Goal: Information Seeking & Learning: Learn about a topic

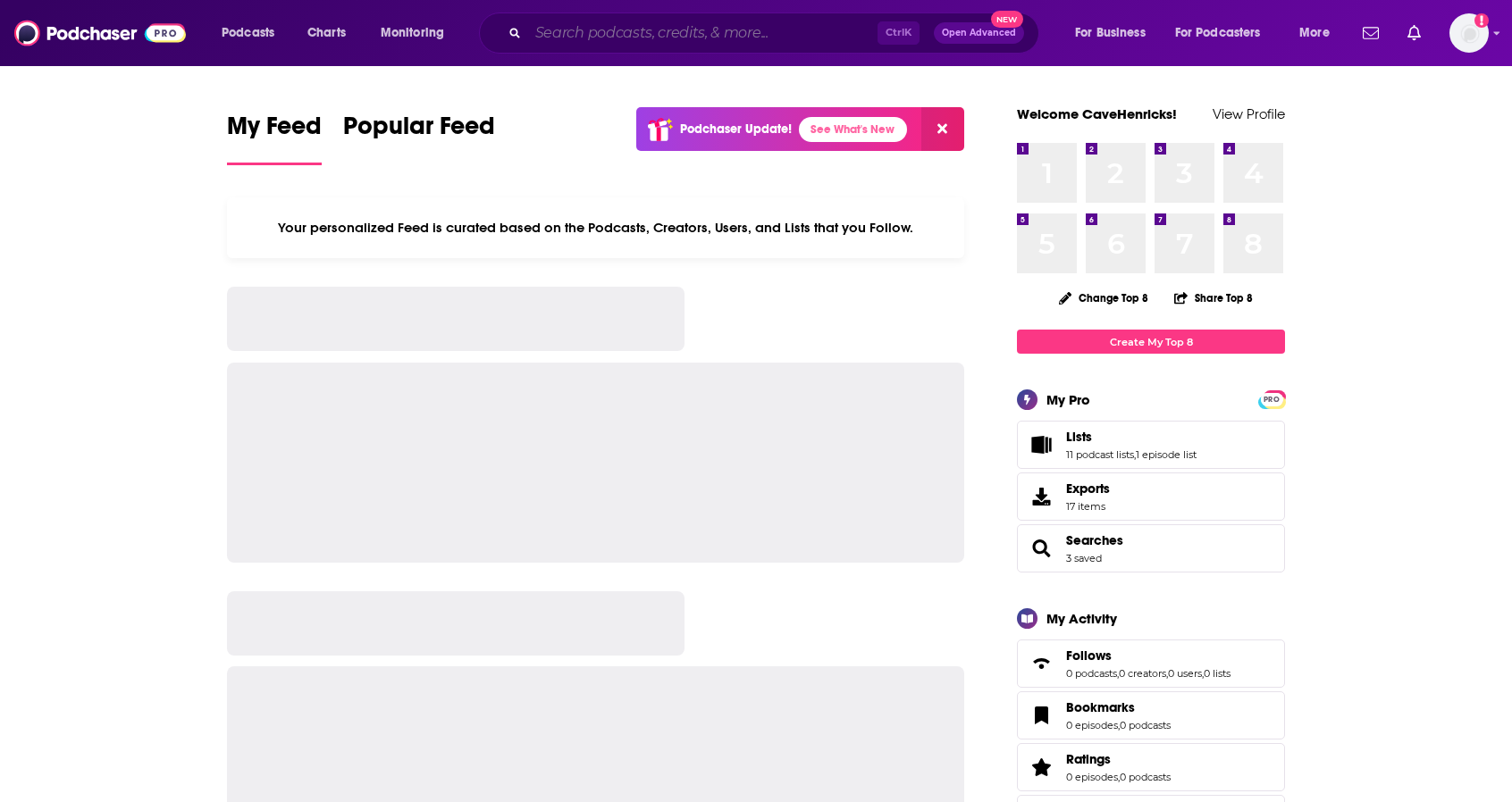
click at [538, 34] on input "Search podcasts, credits, & more..." at bounding box center [703, 33] width 350 height 29
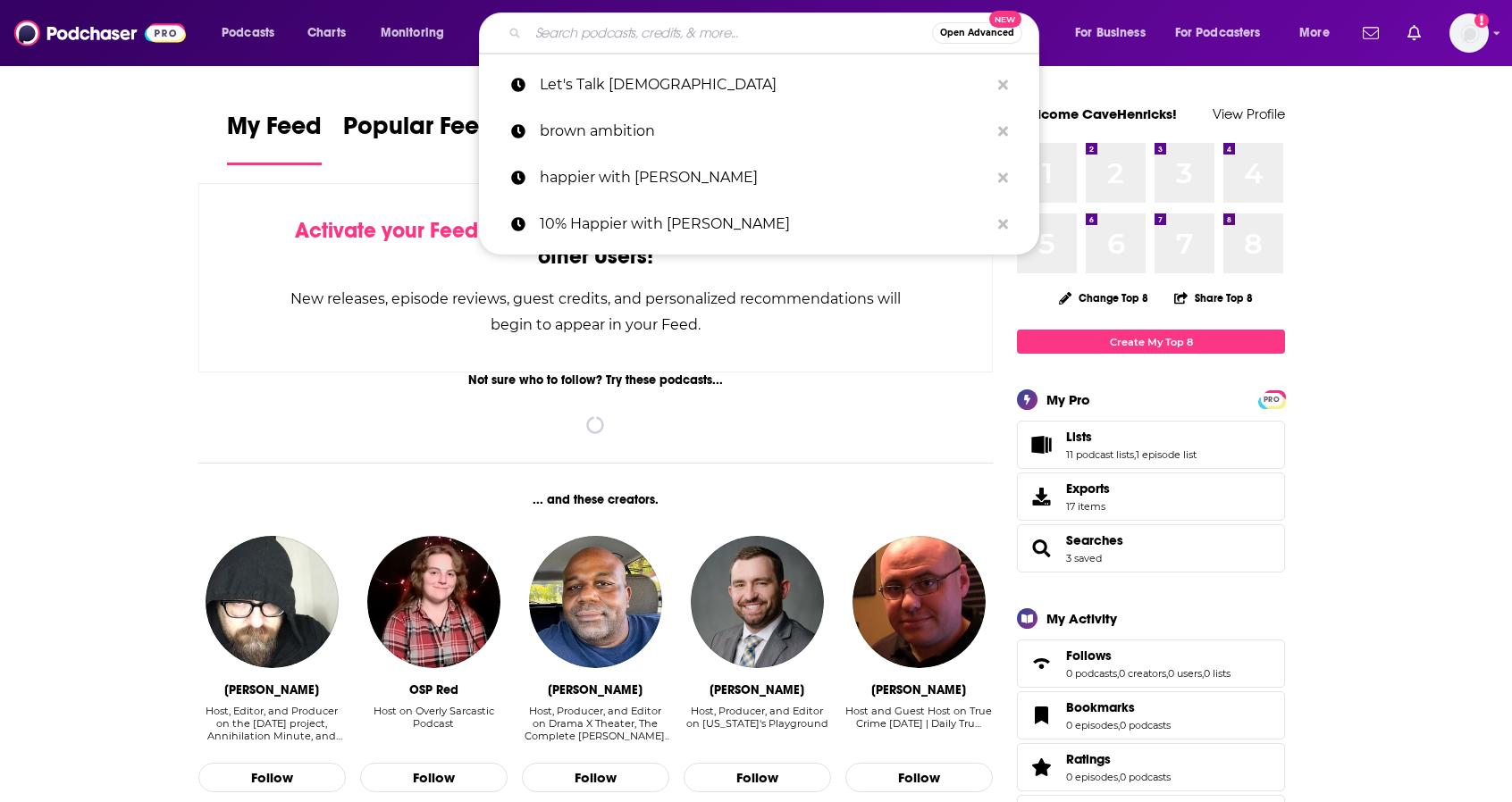
paste input "Success Story with [PERSON_NAME]"
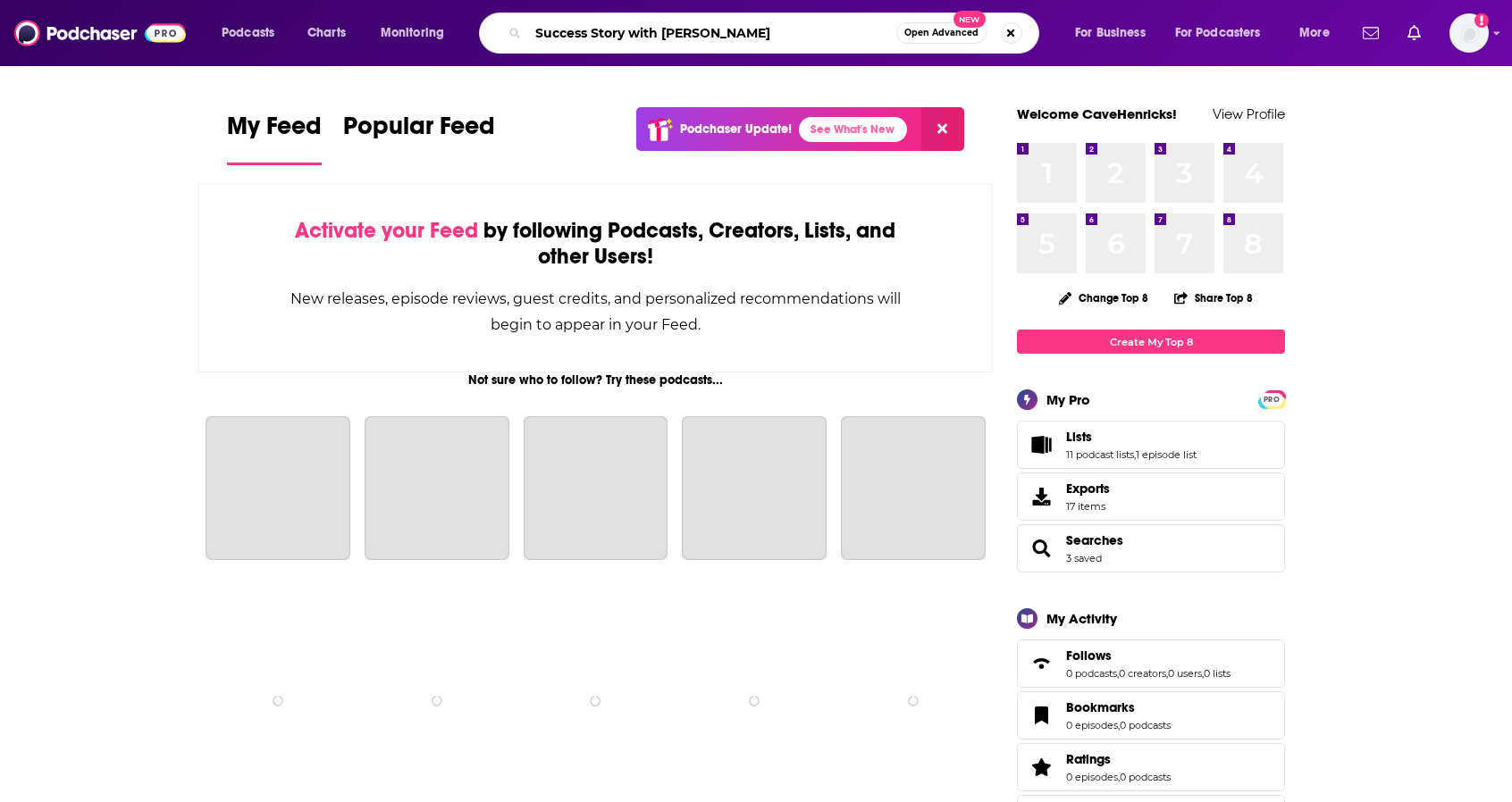
type input "Success Story with [PERSON_NAME]"
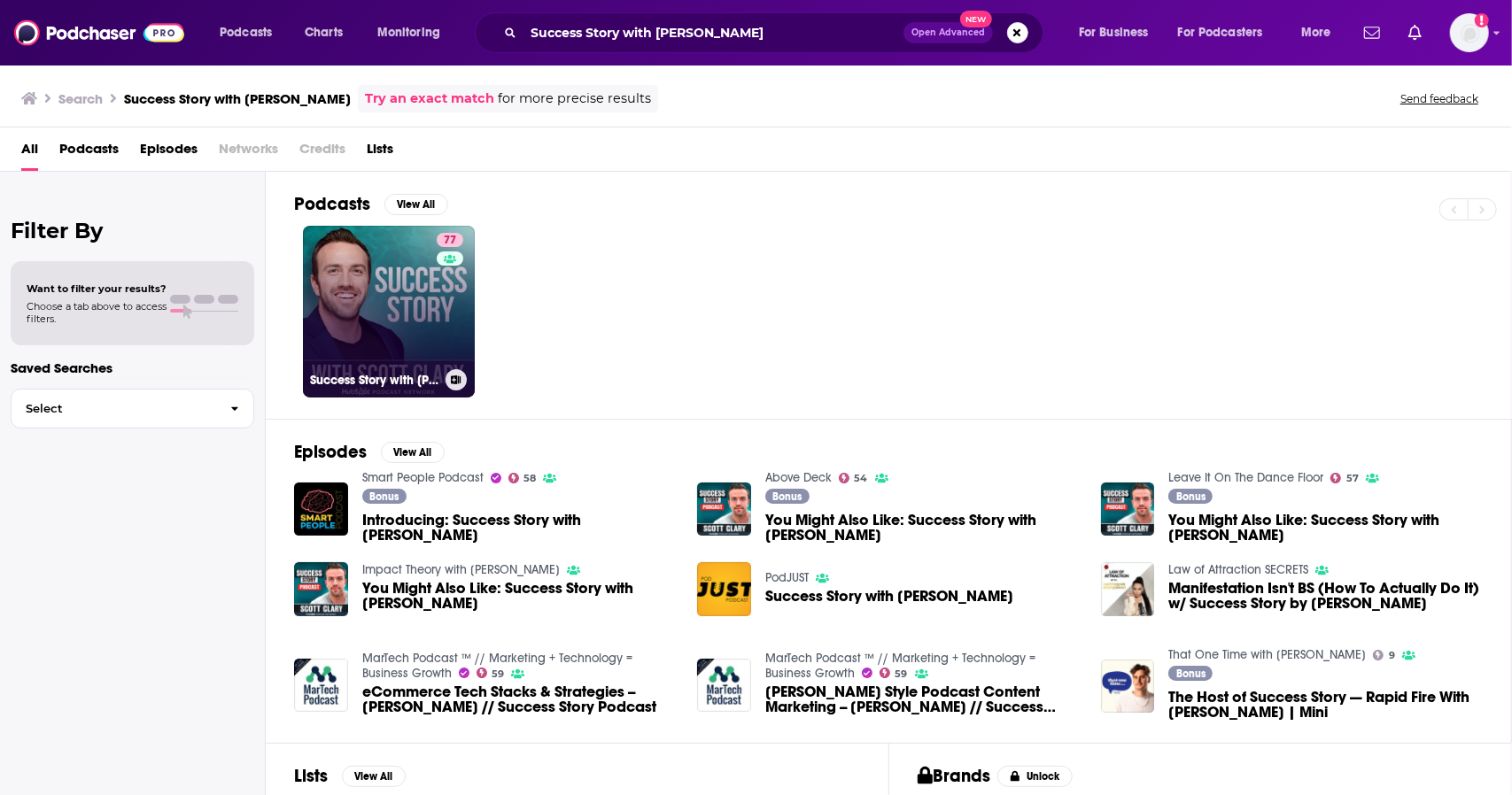
click at [446, 293] on div "77" at bounding box center [451, 300] width 31 height 136
